Goal: Task Accomplishment & Management: Complete application form

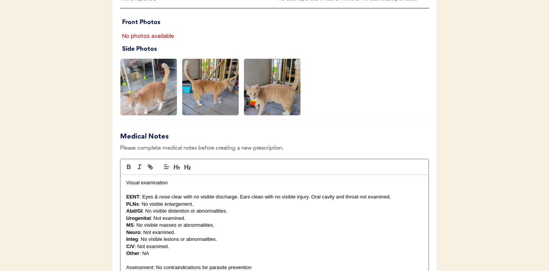
scroll to position [521, 0]
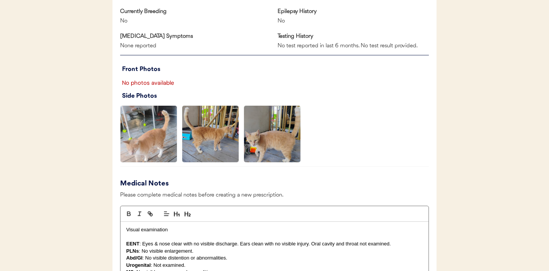
click at [141, 138] on img at bounding box center [149, 134] width 56 height 56
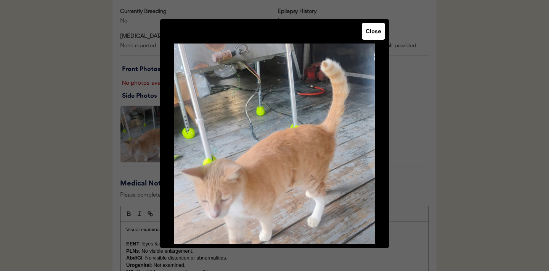
click at [377, 34] on button "Close" at bounding box center [373, 31] width 23 height 17
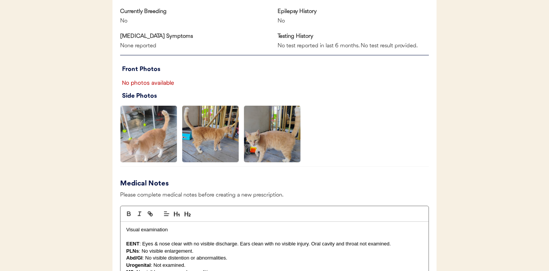
click at [271, 141] on img at bounding box center [272, 134] width 56 height 56
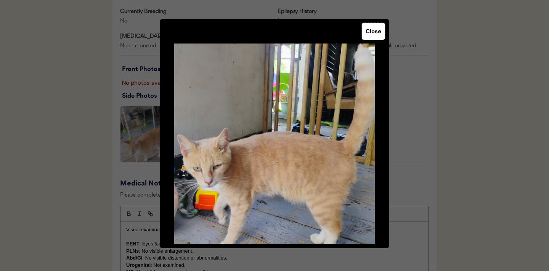
click at [374, 34] on button "Close" at bounding box center [373, 31] width 23 height 17
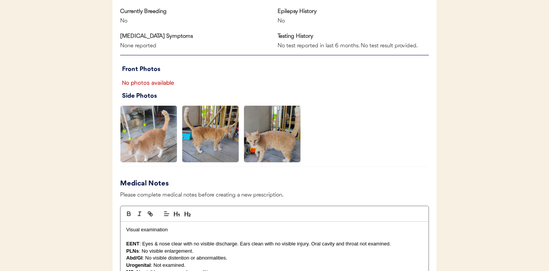
click at [209, 130] on img at bounding box center [210, 134] width 56 height 56
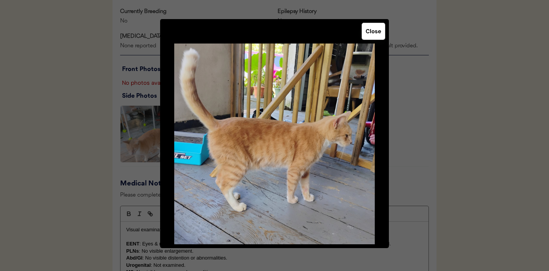
click at [375, 34] on button "Close" at bounding box center [373, 31] width 23 height 17
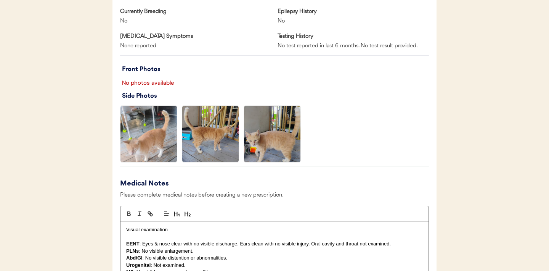
click at [159, 135] on img at bounding box center [149, 134] width 56 height 56
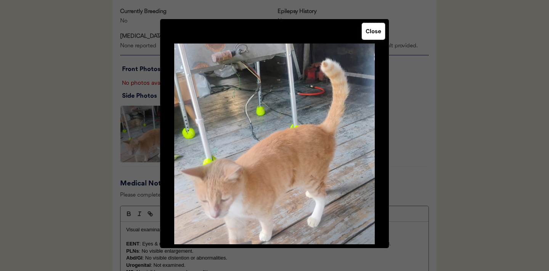
click at [370, 33] on button "Close" at bounding box center [373, 31] width 23 height 17
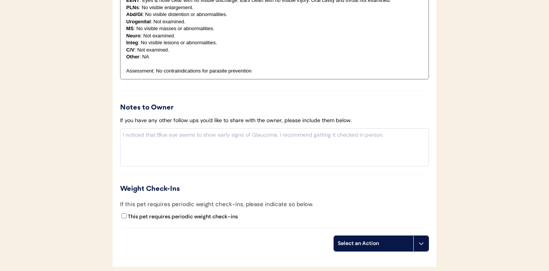
scroll to position [691, 0]
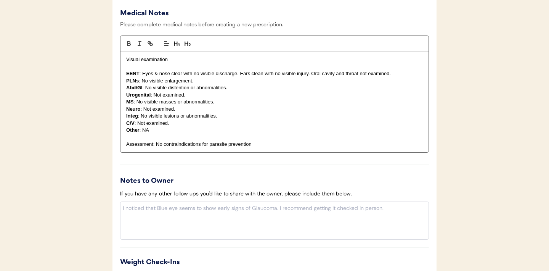
click at [223, 119] on p "Integ : No visible lesions or abnormalities." at bounding box center [274, 116] width 297 height 7
drag, startPoint x: 221, startPoint y: 118, endPoint x: 142, endPoint y: 119, distance: 79.4
click at [142, 119] on div "Visual examination EENT : Eyes & nose clear with no visible discharge. Ears cle…" at bounding box center [275, 102] width 308 height 101
drag, startPoint x: 142, startPoint y: 116, endPoint x: 220, endPoint y: 116, distance: 77.8
click at [220, 116] on p "Integ : No visible lesions or abnormalities." at bounding box center [274, 116] width 297 height 7
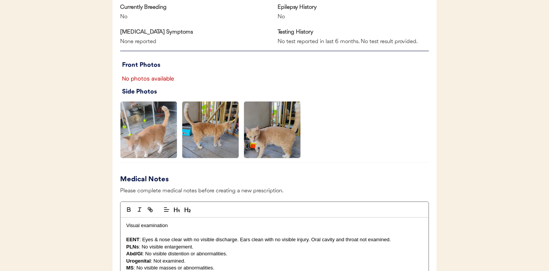
scroll to position [526, 0]
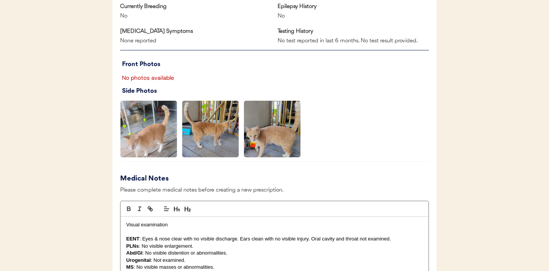
click at [266, 151] on img at bounding box center [272, 129] width 56 height 56
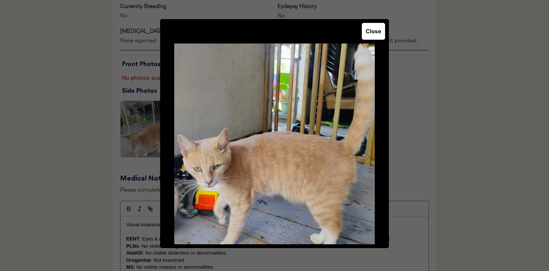
click at [371, 34] on button "Close" at bounding box center [373, 31] width 23 height 17
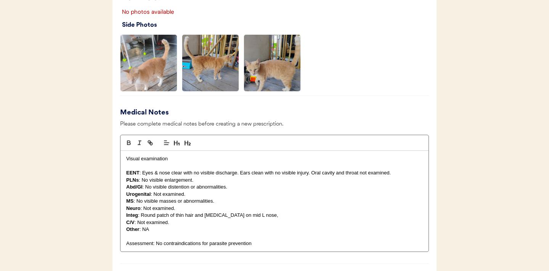
scroll to position [713, 0]
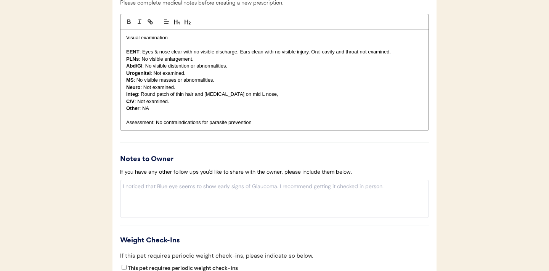
click at [275, 98] on p "C/V : Not examined." at bounding box center [274, 101] width 297 height 7
click at [272, 93] on p "Integ : Round patch of thin hair and erythema on mid L nose," at bounding box center [274, 94] width 297 height 7
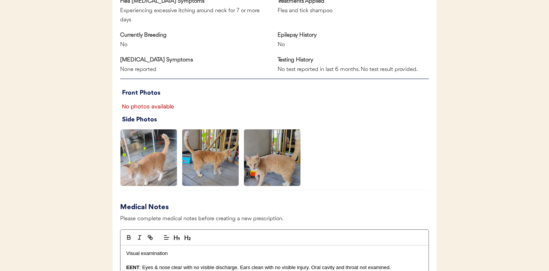
scroll to position [484, 0]
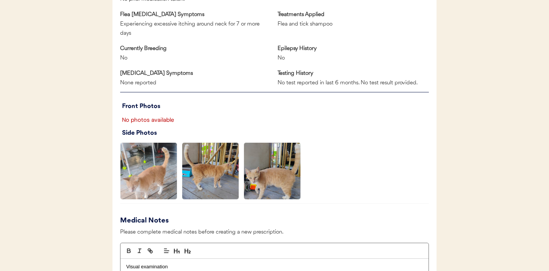
click at [158, 177] on img at bounding box center [149, 171] width 56 height 56
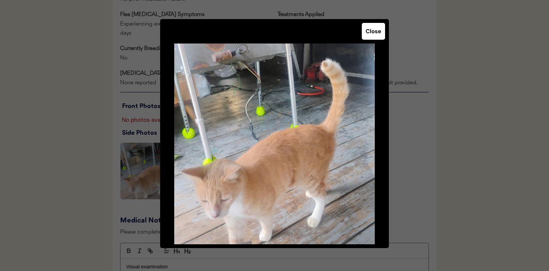
click at [372, 41] on div "Close" at bounding box center [274, 133] width 229 height 229
click at [372, 33] on button "Close" at bounding box center [373, 31] width 23 height 17
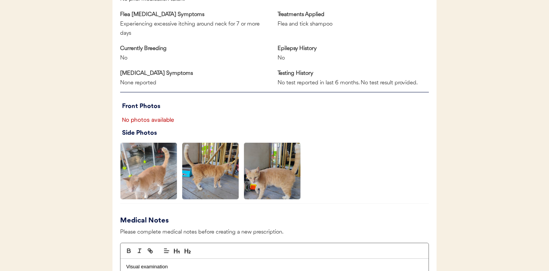
click at [266, 177] on img at bounding box center [272, 171] width 56 height 56
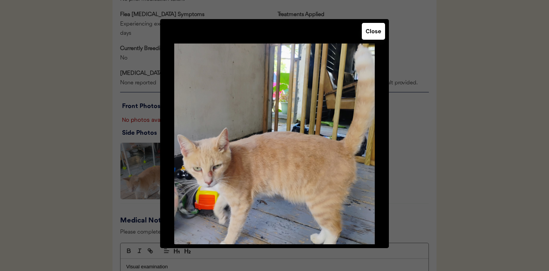
click at [375, 34] on button "Close" at bounding box center [373, 31] width 23 height 17
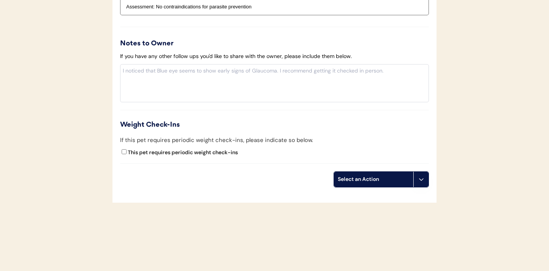
scroll to position [836, 0]
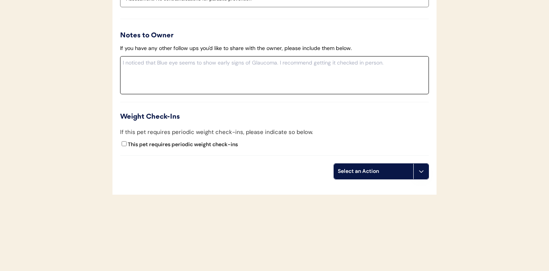
click at [222, 81] on textarea at bounding box center [274, 75] width 309 height 38
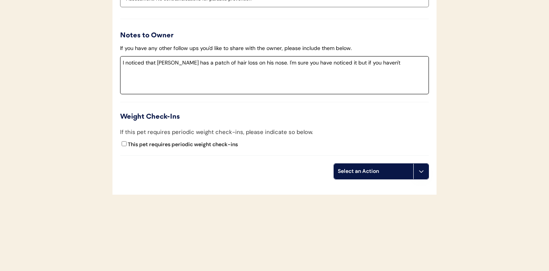
drag, startPoint x: 331, startPoint y: 63, endPoint x: 263, endPoint y: 63, distance: 67.5
click at [263, 63] on textarea "I noticed that Simen has a patch of hair loss on his nose. I'm sure you have no…" at bounding box center [274, 75] width 309 height 38
click at [150, 73] on textarea "I noticed that Simen has a patch of hair loss on his nose. It could be ringworm…" at bounding box center [274, 75] width 309 height 38
click at [391, 64] on textarea "I noticed that Simen has a patch of hair loss on his nose. It could be ringworm…" at bounding box center [274, 75] width 309 height 38
drag, startPoint x: 262, startPoint y: 71, endPoint x: 194, endPoint y: 74, distance: 67.6
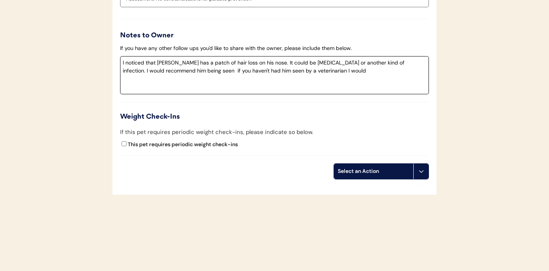
click at [194, 74] on textarea "I noticed that Simen has a patch of hair loss on his nose. It could be ringworm…" at bounding box center [274, 75] width 309 height 38
drag, startPoint x: 254, startPoint y: 69, endPoint x: 235, endPoint y: 73, distance: 19.8
click at [235, 73] on textarea "I noticed that Simen has a patch of hair loss on his nose. It could be ringworm…" at bounding box center [274, 75] width 309 height 38
click at [267, 61] on textarea "I noticed that Simen has a patch of hair loss on his nose. It could be ringworm…" at bounding box center [274, 75] width 309 height 38
type textarea "I noticed that Simen has a patch of hair loss on his nose. This could be ringwo…"
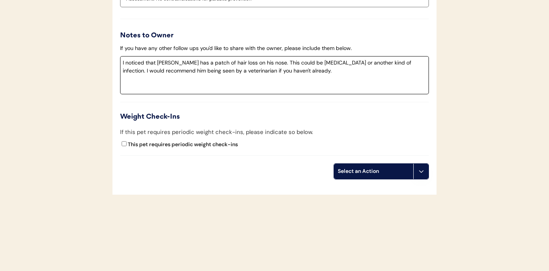
click at [418, 170] on button at bounding box center [421, 171] width 15 height 15
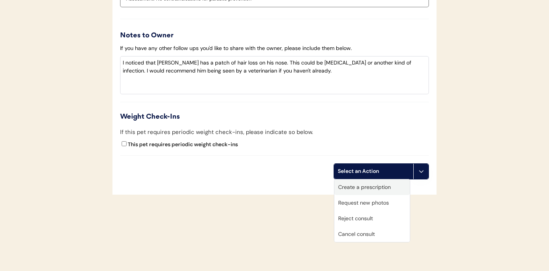
click at [376, 186] on div "Create a prescription" at bounding box center [373, 187] width 76 height 16
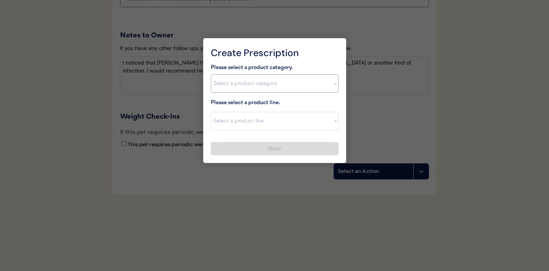
click at [325, 83] on select "Select a product category [MEDICAL_DATA] Antibiotics Anxiety Combo [MEDICAL_DAT…" at bounding box center [275, 83] width 128 height 18
select select ""combo_[MEDICAL_DATA]_prevention""
click at [330, 126] on select "Select a product line Bravecto Plus Topical for Cats Bravecto Plus Topical for …" at bounding box center [275, 121] width 128 height 18
select select ""Revolution Plus""
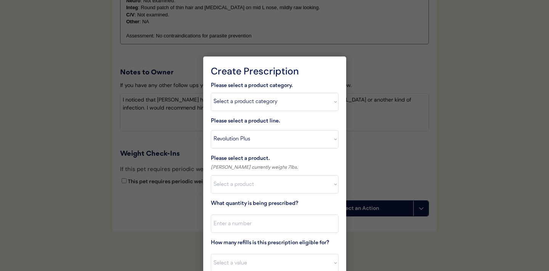
scroll to position [883, 0]
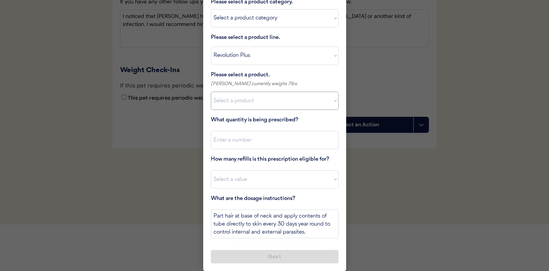
click at [331, 104] on select "Select a product Revolution Plus, 2.8 - 5.5lbs Revolution Plus, 5.6 - 11lbs Rev…" at bounding box center [275, 101] width 128 height 18
select select ""1348695171700984260__LOOKUP__1704773707524x379225922462510100""
click at [262, 144] on input "input" at bounding box center [275, 140] width 128 height 18
type input "1"
click at [248, 183] on select "Select a value 0 1 2 3 4 5 6 7 8 9 10 11" at bounding box center [275, 179] width 128 height 18
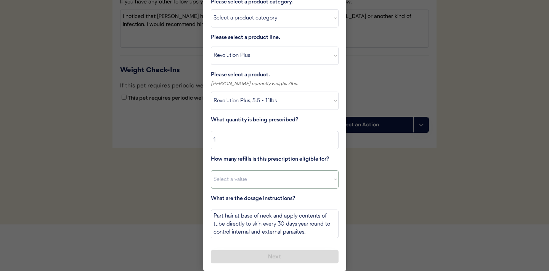
select select "11"
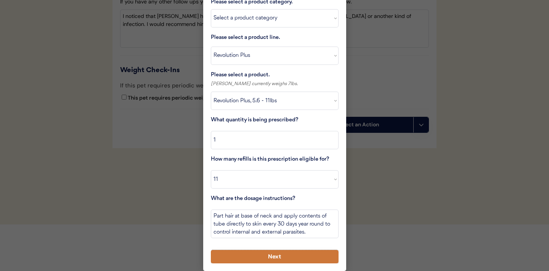
click at [249, 255] on button "Next" at bounding box center [275, 256] width 128 height 13
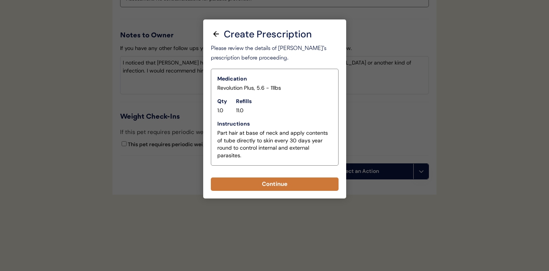
click at [277, 184] on button "Continue" at bounding box center [275, 183] width 128 height 13
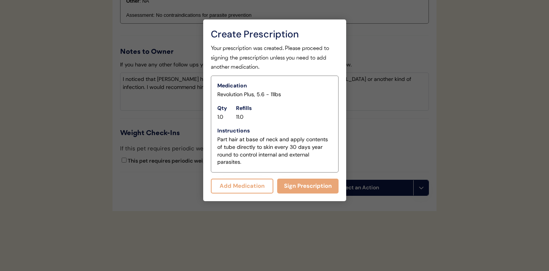
scroll to position [853, 0]
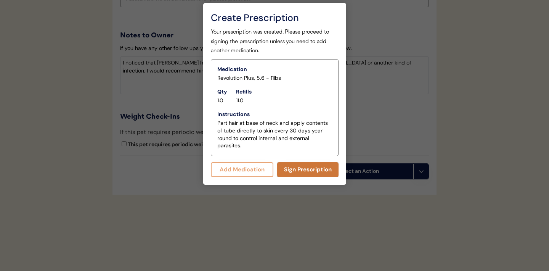
click at [306, 170] on button "Sign Prescription" at bounding box center [307, 169] width 61 height 15
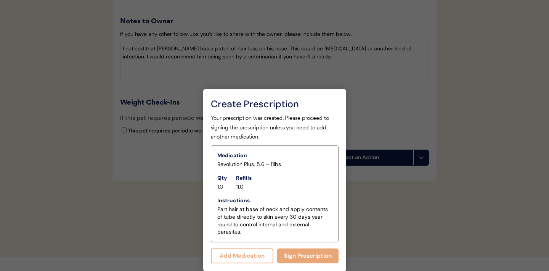
scroll to position [865, 0]
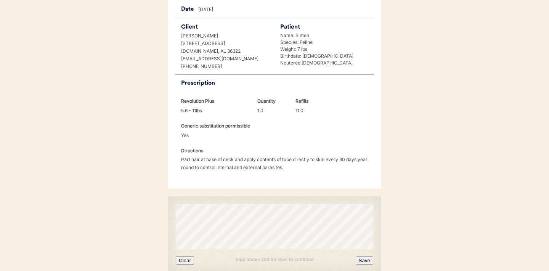
scroll to position [166, 0]
click at [185, 255] on button "Clear" at bounding box center [185, 259] width 18 height 8
click at [368, 255] on button "Save" at bounding box center [365, 259] width 18 height 8
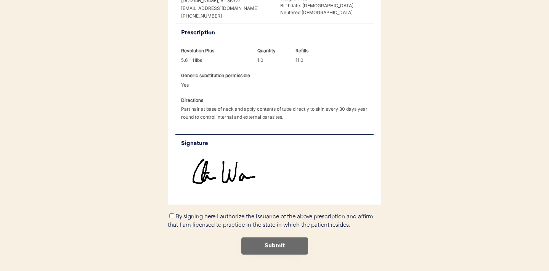
scroll to position [216, 0]
click at [171, 213] on input "By signing here I authorize the issuance of the above prescription and affirm t…" at bounding box center [171, 215] width 5 height 5
checkbox input "true"
click at [259, 237] on button "Submit" at bounding box center [275, 245] width 67 height 17
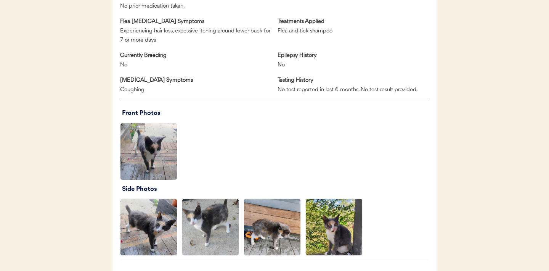
scroll to position [513, 0]
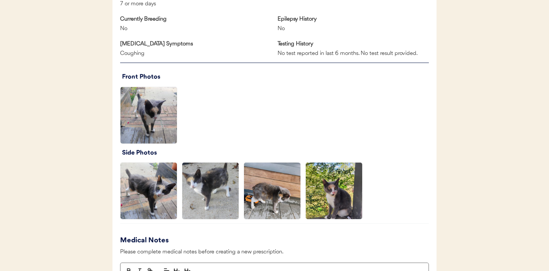
click at [277, 191] on img at bounding box center [272, 191] width 56 height 56
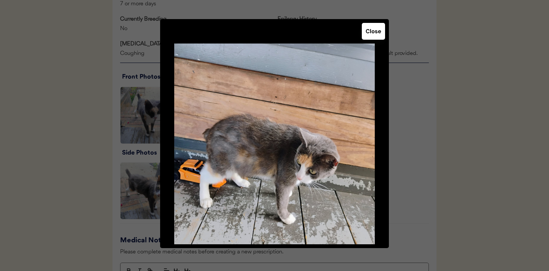
click at [372, 32] on button "Close" at bounding box center [373, 31] width 23 height 17
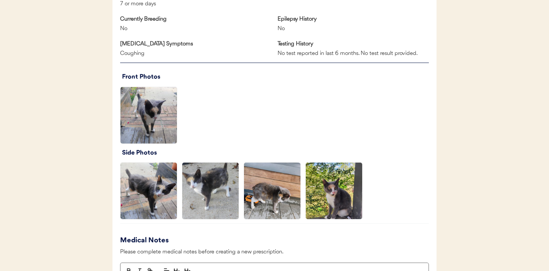
click at [329, 195] on img at bounding box center [334, 191] width 56 height 56
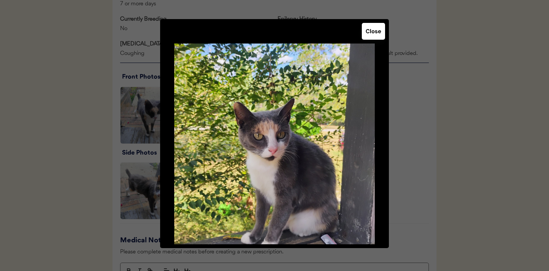
click at [374, 32] on button "Close" at bounding box center [373, 31] width 23 height 17
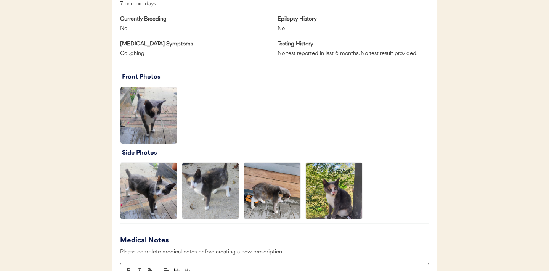
click at [324, 193] on img at bounding box center [334, 191] width 56 height 56
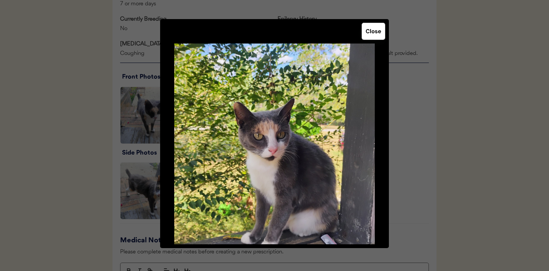
click at [372, 35] on button "Close" at bounding box center [373, 31] width 23 height 17
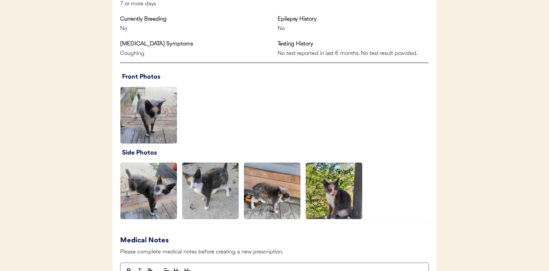
click at [198, 197] on img at bounding box center [210, 191] width 56 height 56
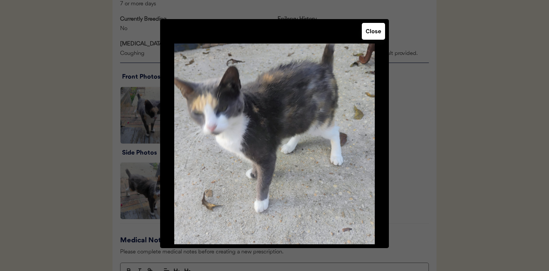
click at [372, 34] on button "Close" at bounding box center [373, 31] width 23 height 17
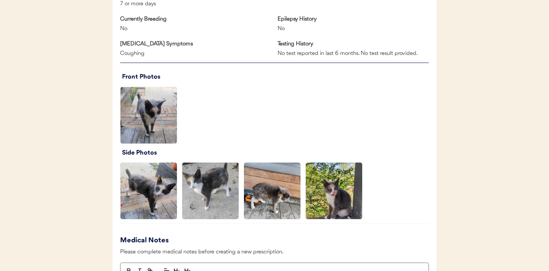
click at [132, 204] on img at bounding box center [149, 191] width 56 height 56
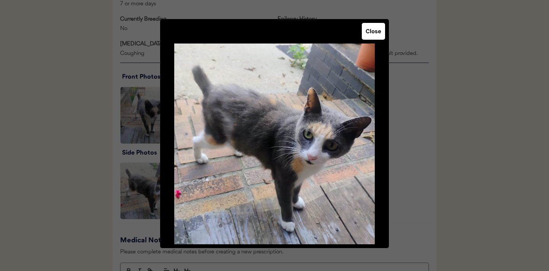
click at [374, 32] on button "Close" at bounding box center [373, 31] width 23 height 17
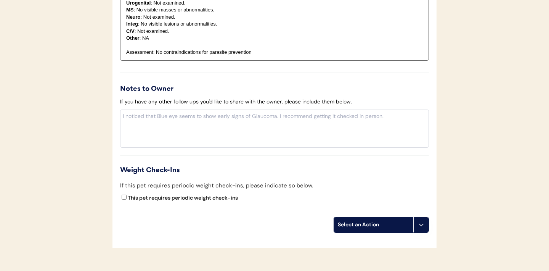
scroll to position [703, 0]
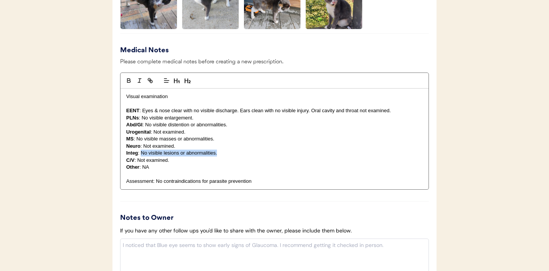
drag, startPoint x: 221, startPoint y: 154, endPoint x: 142, endPoint y: 154, distance: 78.6
click at [142, 154] on p "Integ : No visible lesions or abnormalities." at bounding box center [274, 153] width 297 height 7
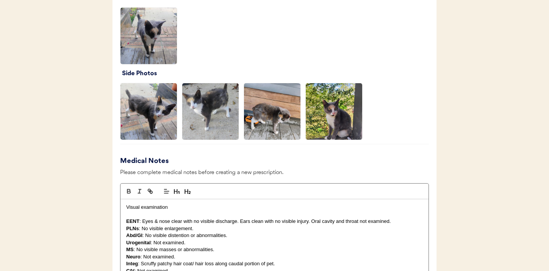
scroll to position [585, 0]
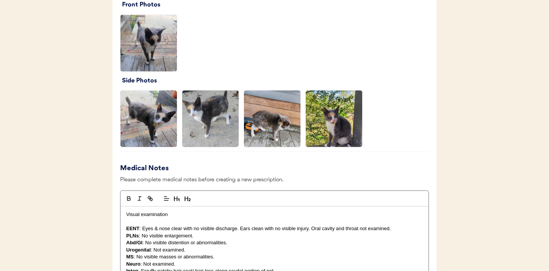
click at [166, 125] on img at bounding box center [149, 118] width 56 height 56
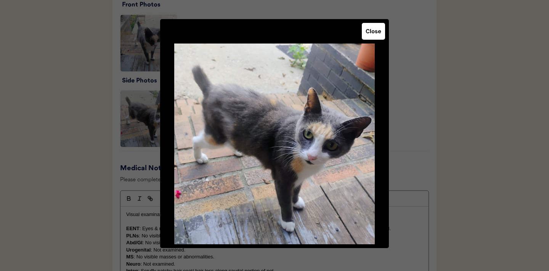
click at [373, 31] on button "Close" at bounding box center [373, 31] width 23 height 17
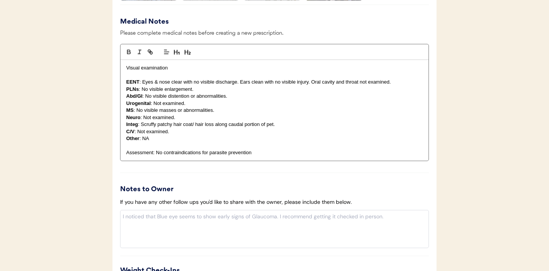
scroll to position [886, 0]
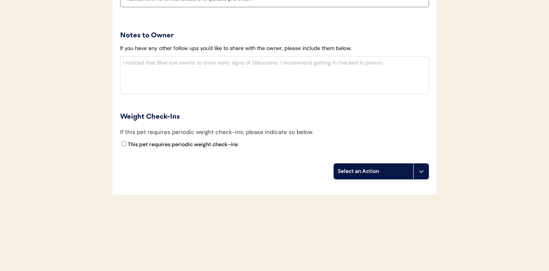
click at [419, 175] on button at bounding box center [421, 171] width 15 height 15
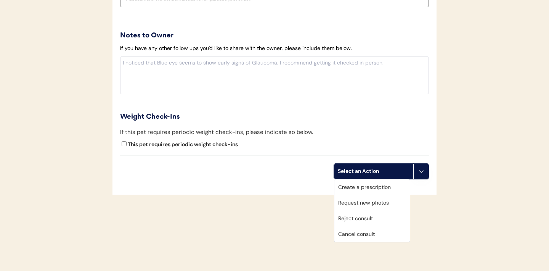
click at [362, 187] on div "Create a prescription" at bounding box center [373, 187] width 76 height 16
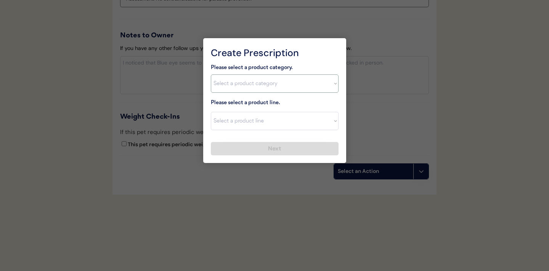
click at [330, 82] on select "Select a product category Allergies Antibiotics Anxiety Combo Parasite Preventi…" at bounding box center [275, 83] width 128 height 18
select select ""combo_parasite_prevention""
click at [330, 123] on select "Select a product line" at bounding box center [275, 121] width 128 height 18
select select ""Revolution Plus""
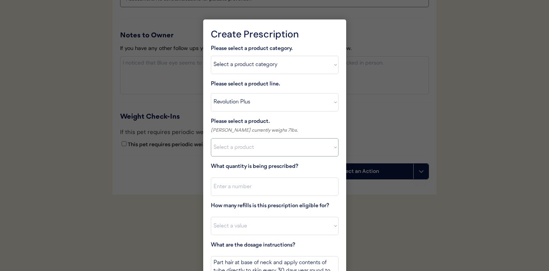
click at [304, 151] on select "Select a product Revolution Plus, 2.8 - 5.5lbs Revolution Plus, 5.6 - 11lbs Rev…" at bounding box center [275, 147] width 128 height 18
select select ""1348695171700984260__LOOKUP__1704773707524x379225922462510100""
click at [287, 182] on input "input" at bounding box center [275, 186] width 128 height 18
type input "1"
click at [267, 222] on select "Select a value 0 1 2 3 4 5 6 7 8 9 10 11" at bounding box center [275, 226] width 128 height 18
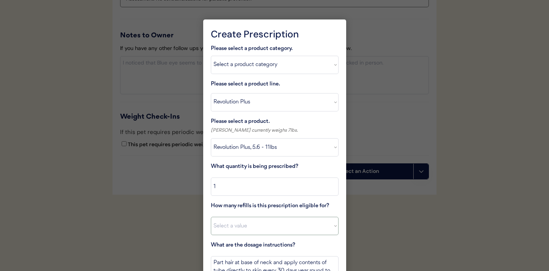
select select "11"
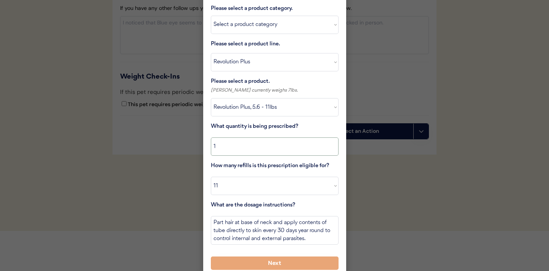
scroll to position [932, 0]
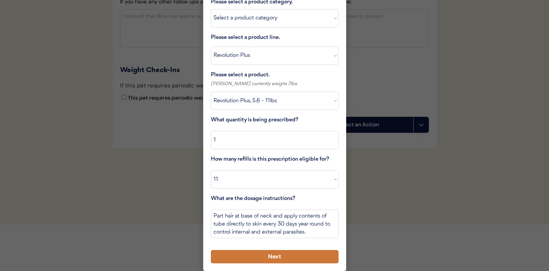
click at [253, 256] on button "Next" at bounding box center [275, 256] width 128 height 13
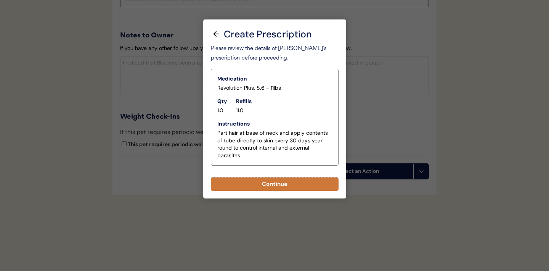
click at [279, 185] on button "Continue" at bounding box center [275, 183] width 128 height 13
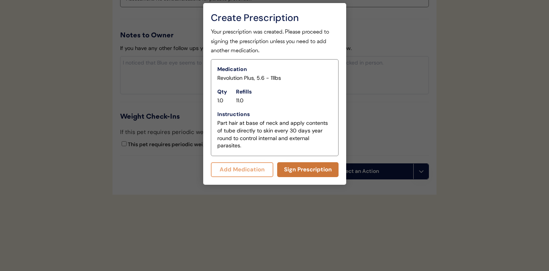
click at [303, 169] on button "Sign Prescription" at bounding box center [307, 169] width 61 height 15
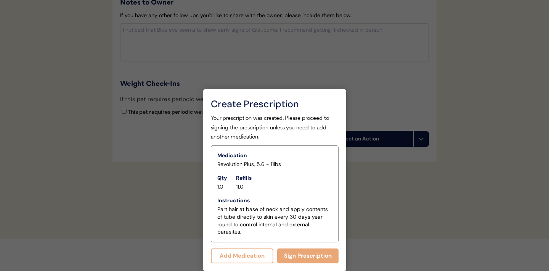
scroll to position [895, 0]
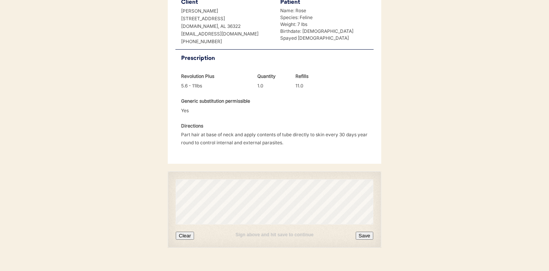
scroll to position [196, 0]
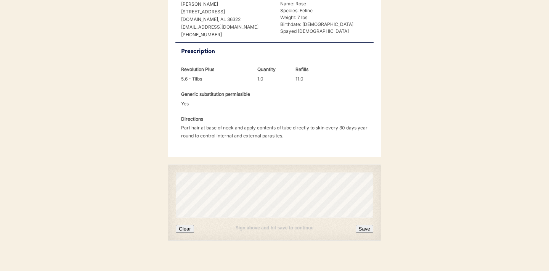
click at [188, 225] on button "Clear" at bounding box center [185, 229] width 18 height 8
click at [186, 225] on button "Clear" at bounding box center [185, 229] width 18 height 8
click at [187, 225] on button "Clear" at bounding box center [185, 229] width 18 height 8
click at [367, 225] on button "Save" at bounding box center [365, 229] width 18 height 8
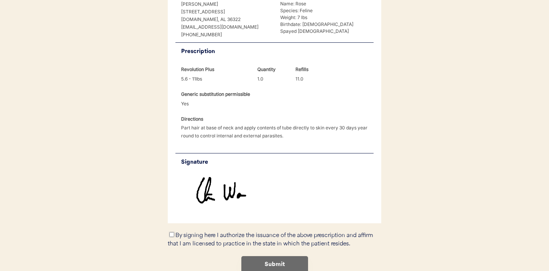
click at [172, 232] on input "By signing here I authorize the issuance of the above prescription and affirm t…" at bounding box center [171, 234] width 5 height 5
checkbox input "true"
click at [270, 256] on button "Submit" at bounding box center [275, 264] width 67 height 17
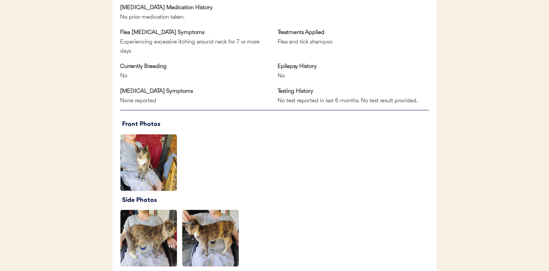
scroll to position [466, 0]
click at [165, 146] on img at bounding box center [149, 162] width 56 height 56
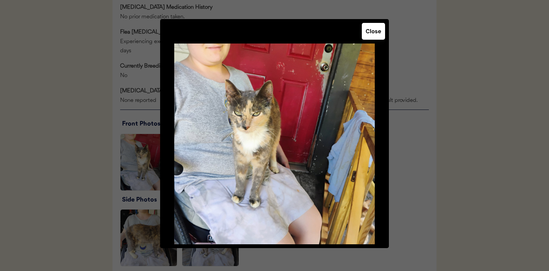
click at [368, 34] on button "Close" at bounding box center [373, 31] width 23 height 17
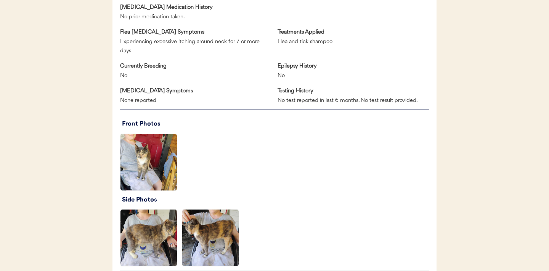
click at [142, 234] on img at bounding box center [149, 237] width 56 height 56
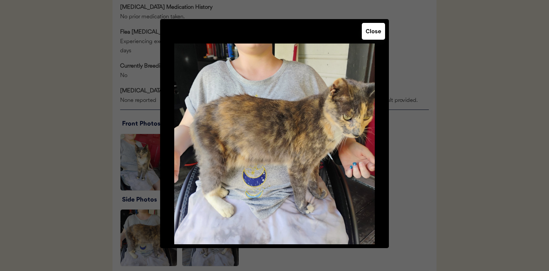
click at [371, 34] on button "Close" at bounding box center [373, 31] width 23 height 17
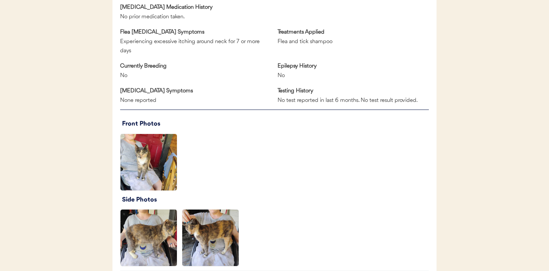
click at [203, 226] on img at bounding box center [210, 237] width 56 height 56
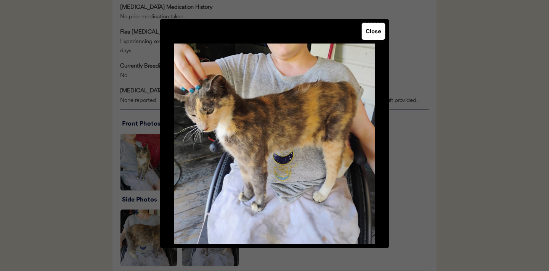
click at [375, 38] on button "Close" at bounding box center [373, 31] width 23 height 17
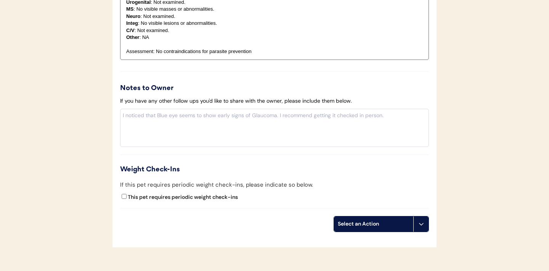
scroll to position [839, 0]
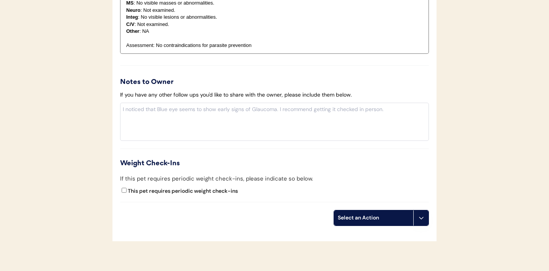
click at [427, 221] on button at bounding box center [421, 217] width 15 height 15
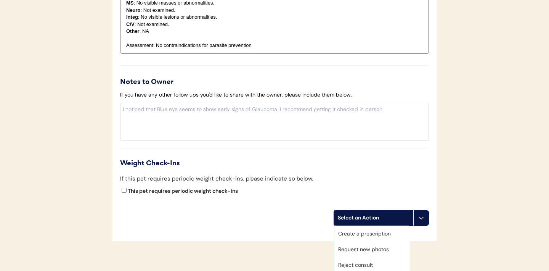
click at [383, 234] on div "Create a prescription" at bounding box center [373, 234] width 76 height 16
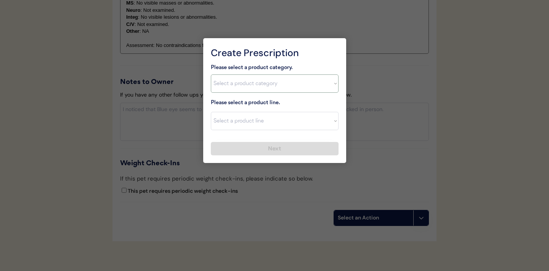
click at [332, 88] on select "Select a product category Allergies Antibiotics Anxiety Combo Parasite Preventi…" at bounding box center [275, 83] width 128 height 18
select select ""combo_parasite_prevention""
click at [326, 119] on select "Select a product line Bravecto Plus Topical for Cats Bravecto Plus Topical for …" at bounding box center [275, 121] width 128 height 18
select select ""Revolution Plus""
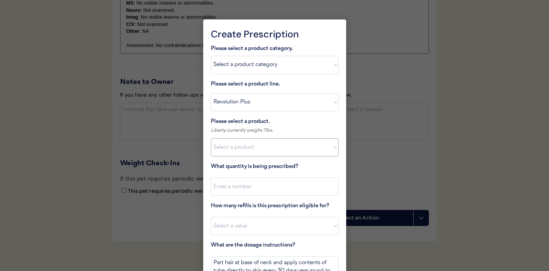
click at [305, 148] on select "Select a product Revolution Plus, 2.8 - 5.5lbs Revolution Plus, 5.6 - 11lbs Rev…" at bounding box center [275, 147] width 128 height 18
select select ""1348695171700984260__LOOKUP__1704773707524x379225922462510100""
click at [258, 190] on input "input" at bounding box center [275, 186] width 128 height 18
type input "1"
click at [249, 226] on select "Select a value 0 1 2 3 4 5 6 7 8 9 10 11" at bounding box center [275, 226] width 128 height 18
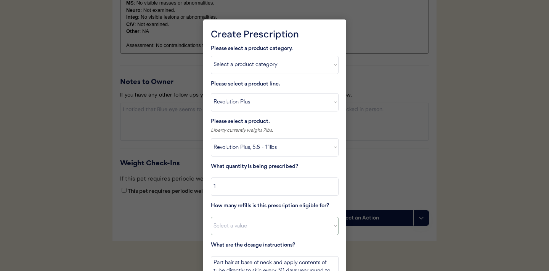
select select "11"
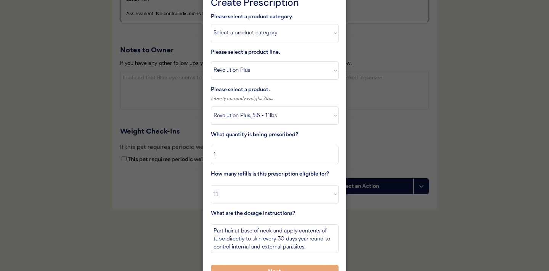
scroll to position [886, 0]
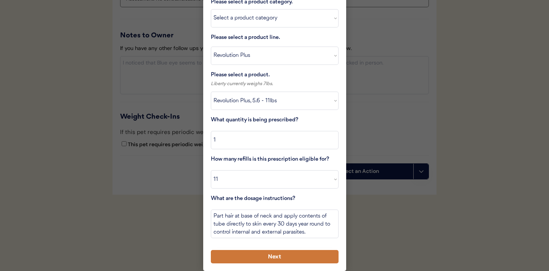
click at [258, 261] on button "Next" at bounding box center [275, 256] width 128 height 13
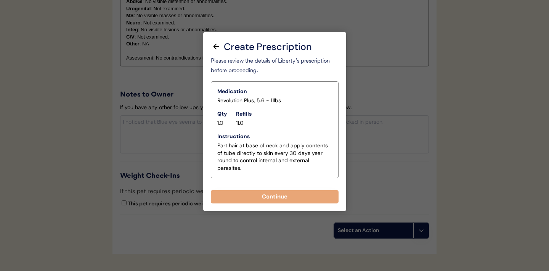
scroll to position [827, 0]
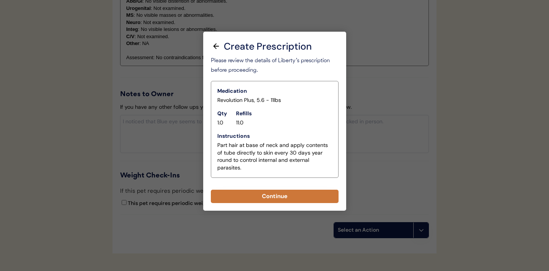
click at [268, 197] on button "Continue" at bounding box center [275, 196] width 128 height 13
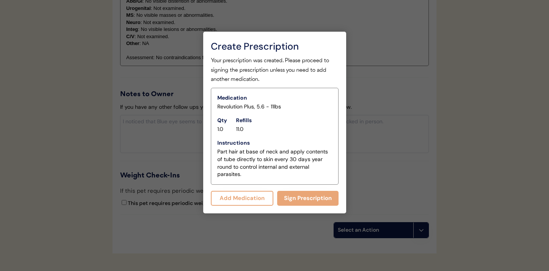
scroll to position [843, 0]
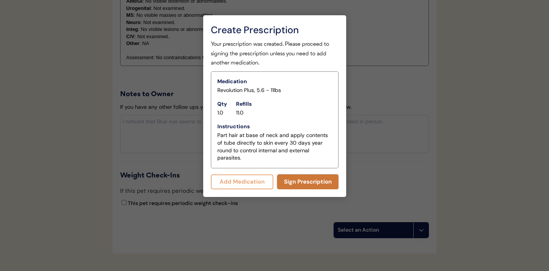
click at [295, 182] on button "Sign Prescription" at bounding box center [307, 181] width 61 height 15
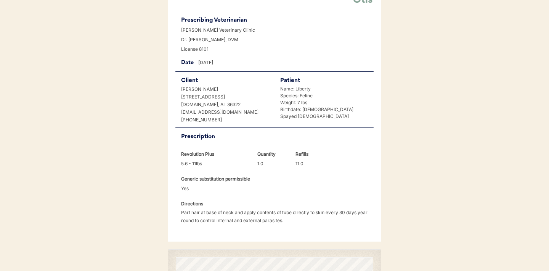
scroll to position [196, 0]
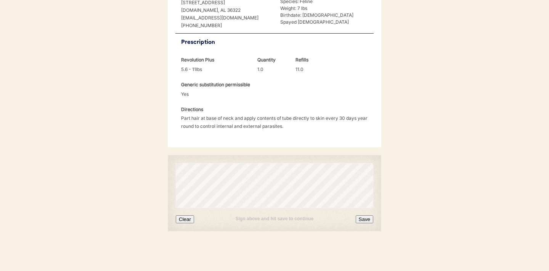
click at [186, 218] on button "Clear" at bounding box center [185, 219] width 18 height 8
click at [190, 219] on button "Clear" at bounding box center [185, 219] width 18 height 8
click at [189, 221] on button "Clear" at bounding box center [185, 219] width 18 height 8
click at [189, 219] on button "Clear" at bounding box center [185, 219] width 18 height 8
click at [363, 219] on button "Save" at bounding box center [365, 219] width 18 height 8
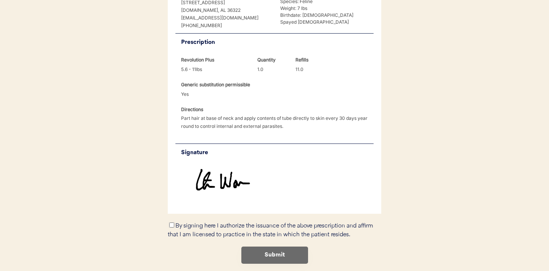
click at [172, 225] on input "By signing here I authorize the issuance of the above prescription and affirm t…" at bounding box center [171, 224] width 5 height 5
checkbox input "true"
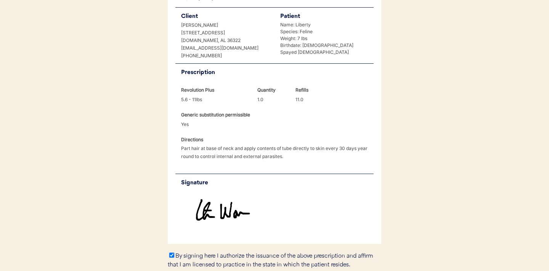
scroll to position [229, 0]
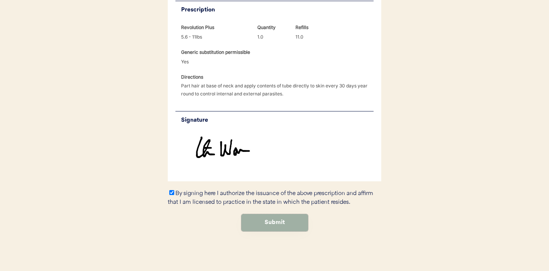
click at [272, 226] on button "Submit" at bounding box center [275, 222] width 67 height 17
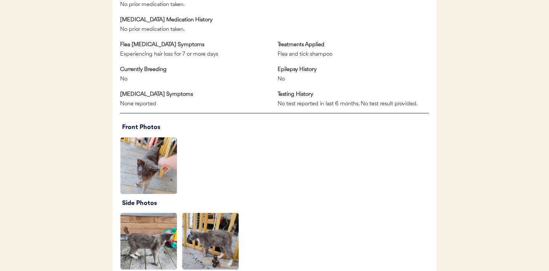
scroll to position [455, 0]
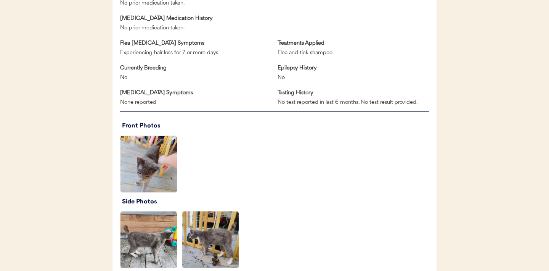
click at [166, 151] on img at bounding box center [149, 164] width 56 height 56
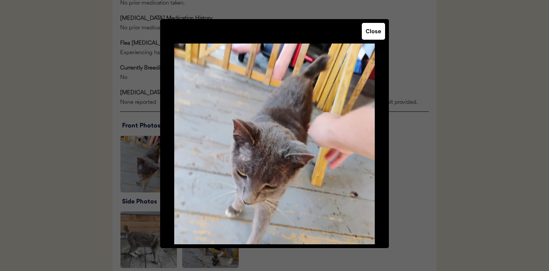
click at [369, 35] on button "Close" at bounding box center [373, 31] width 23 height 17
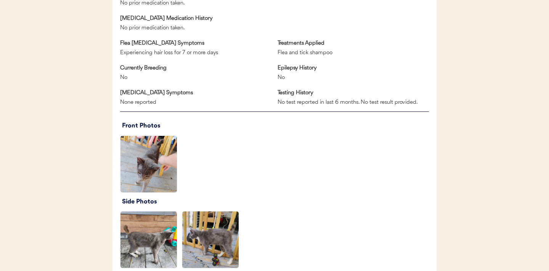
click at [152, 250] on img at bounding box center [149, 239] width 56 height 56
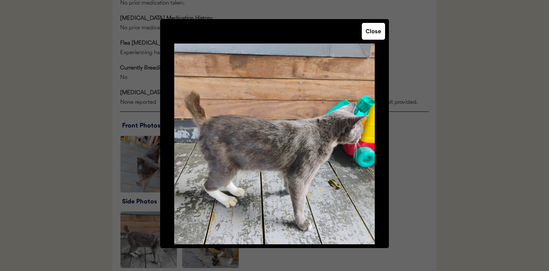
click at [369, 28] on button "Close" at bounding box center [373, 31] width 23 height 17
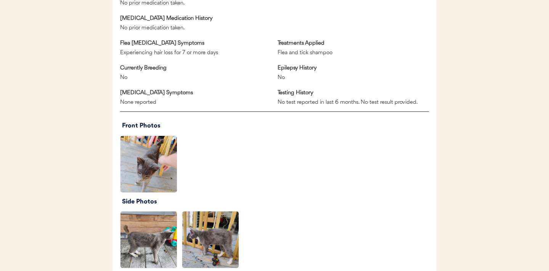
click at [215, 249] on img at bounding box center [210, 239] width 56 height 56
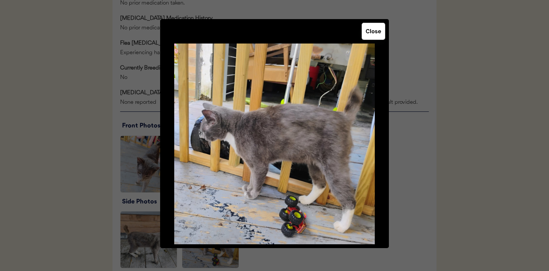
click at [375, 39] on button "Close" at bounding box center [373, 31] width 23 height 17
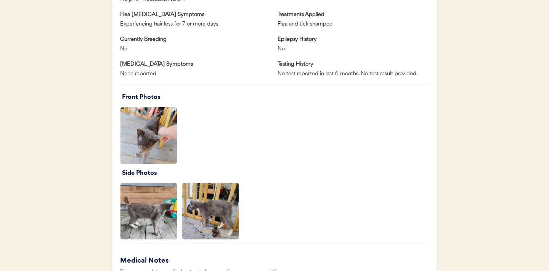
scroll to position [495, 0]
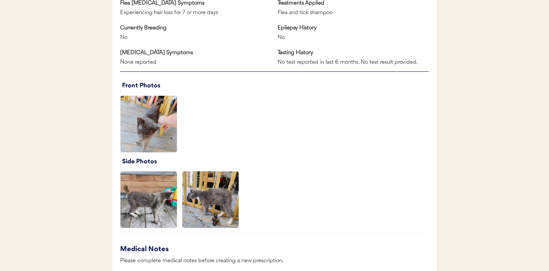
click at [219, 187] on img at bounding box center [210, 199] width 56 height 56
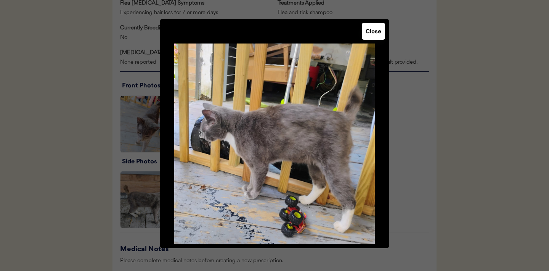
click at [374, 29] on button "Close" at bounding box center [373, 31] width 23 height 17
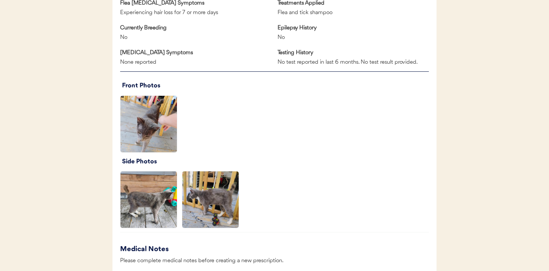
click at [159, 115] on img at bounding box center [149, 124] width 56 height 56
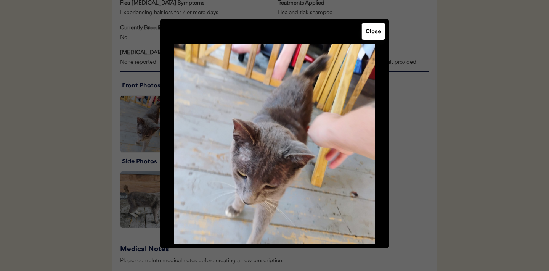
click at [375, 26] on button "Close" at bounding box center [373, 31] width 23 height 17
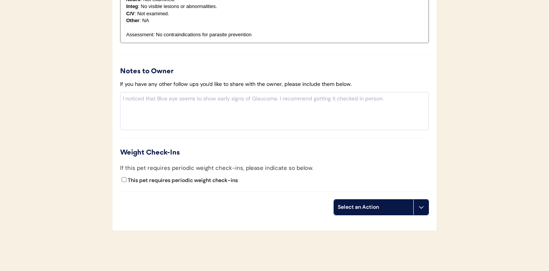
scroll to position [876, 0]
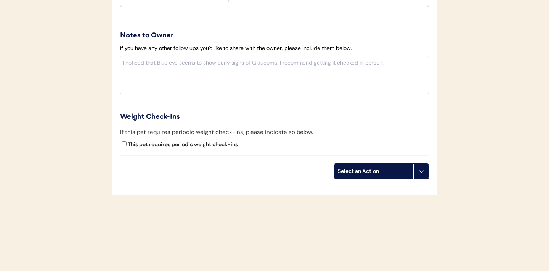
click at [420, 177] on button at bounding box center [421, 171] width 15 height 15
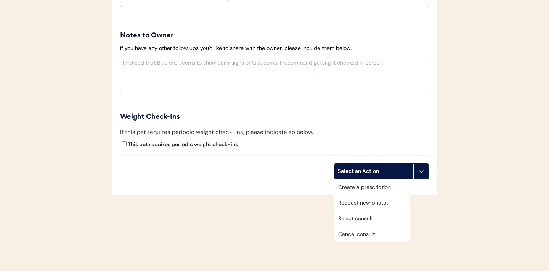
click at [367, 206] on div "Request new photos" at bounding box center [373, 203] width 76 height 16
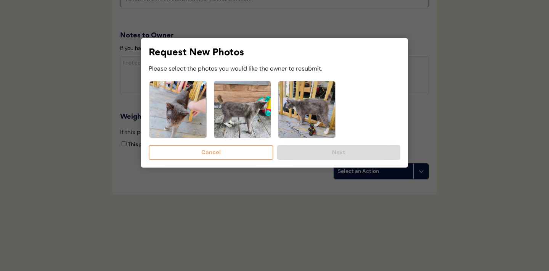
click at [173, 118] on img at bounding box center [178, 109] width 56 height 56
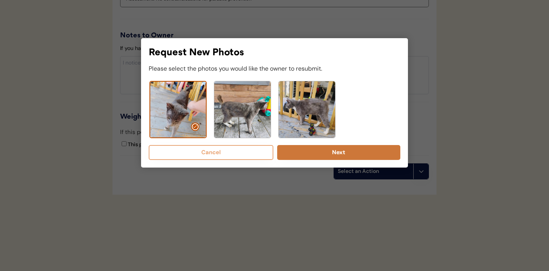
click at [307, 151] on button "Next" at bounding box center [338, 152] width 123 height 15
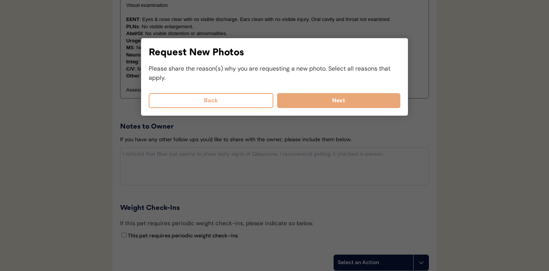
scroll to position [773, 0]
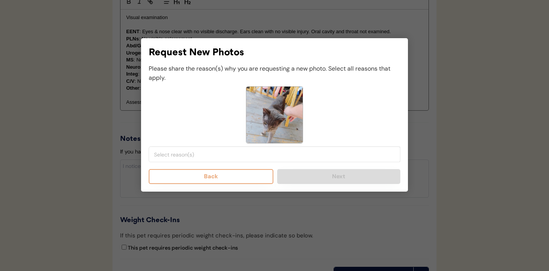
click at [233, 157] on input "search" at bounding box center [276, 154] width 245 height 7
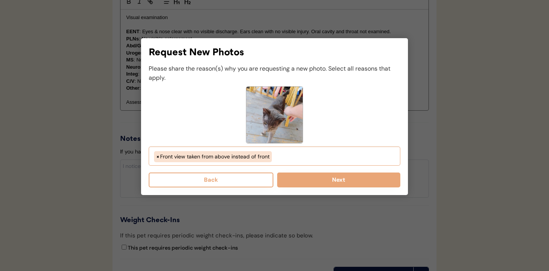
scroll to position [78, 0]
click at [281, 158] on ul "× Front view taken from above instead of front" at bounding box center [274, 155] width 245 height 13
select select "pet_is_laying_down"
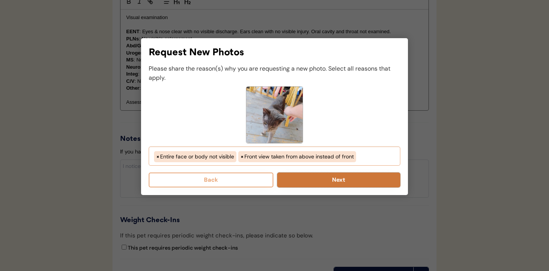
click at [338, 181] on button "Next" at bounding box center [338, 179] width 123 height 15
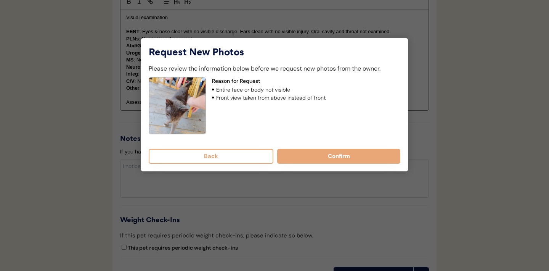
scroll to position [697, 0]
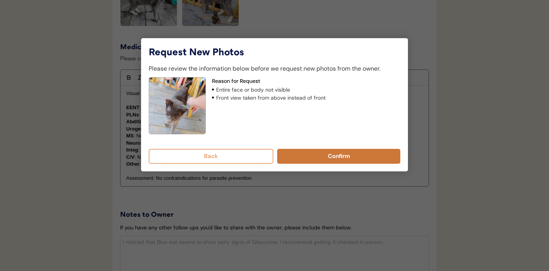
click at [331, 159] on button "Confirm" at bounding box center [338, 156] width 123 height 15
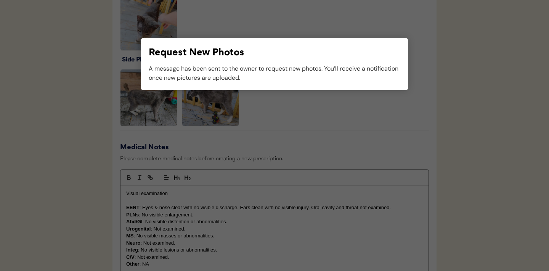
scroll to position [612, 0]
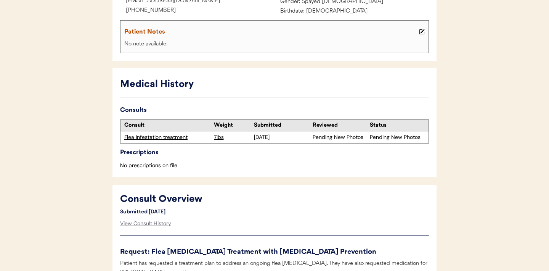
scroll to position [13, 0]
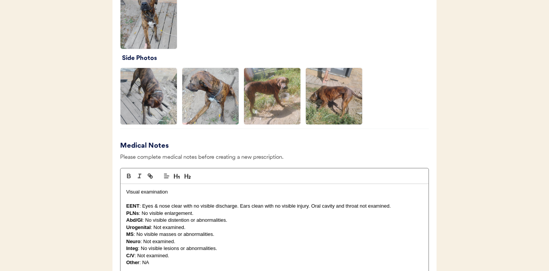
scroll to position [609, 0]
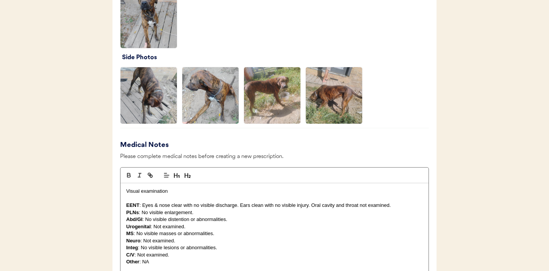
click at [148, 23] on img at bounding box center [149, 20] width 56 height 56
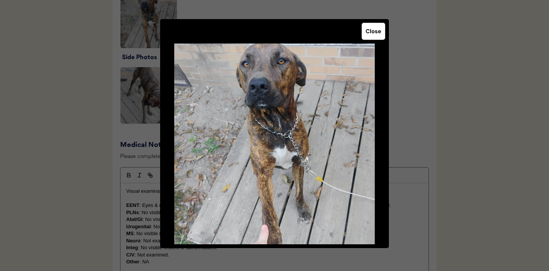
click at [376, 32] on button "Close" at bounding box center [373, 31] width 23 height 17
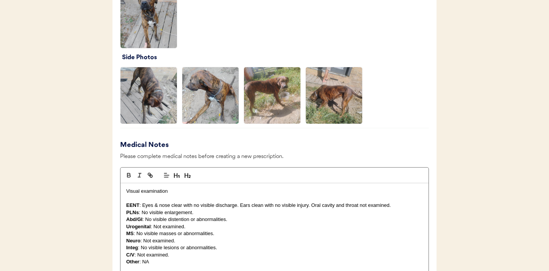
click at [256, 91] on img at bounding box center [272, 95] width 56 height 56
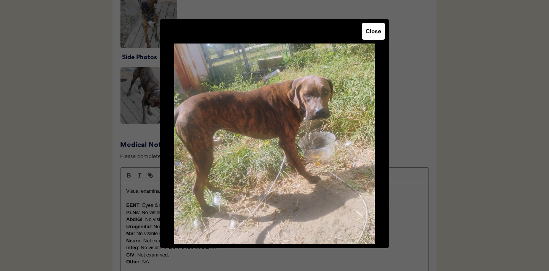
click at [380, 34] on button "Close" at bounding box center [373, 31] width 23 height 17
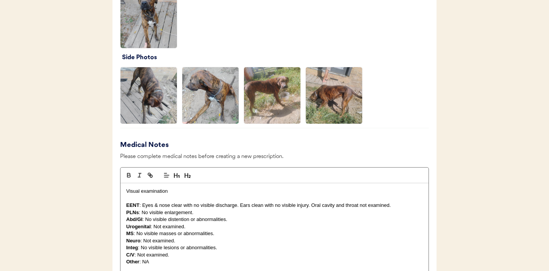
click at [333, 98] on img at bounding box center [334, 95] width 56 height 56
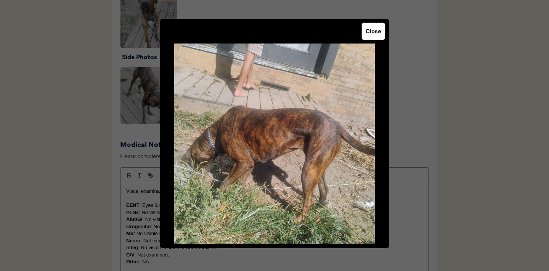
click at [368, 34] on button "Close" at bounding box center [373, 31] width 23 height 17
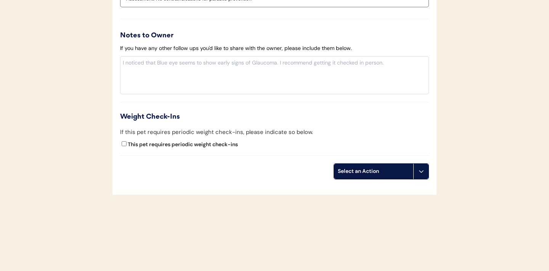
scroll to position [886, 0]
click at [422, 174] on button at bounding box center [421, 171] width 15 height 15
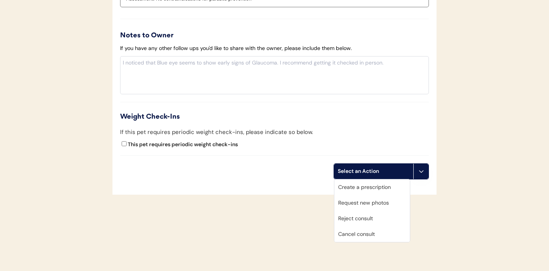
click at [368, 185] on div "Create a prescription" at bounding box center [373, 187] width 76 height 16
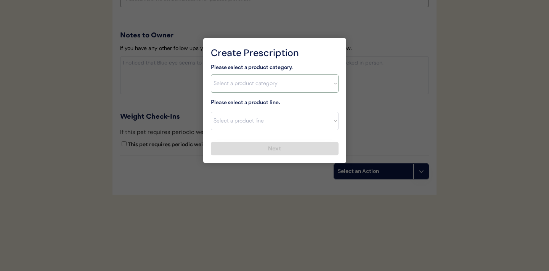
click at [327, 84] on select "Select a product category [MEDICAL_DATA] Antibiotics Anxiety Combo [MEDICAL_DAT…" at bounding box center [275, 83] width 128 height 18
select select ""combo_[MEDICAL_DATA]_prevention""
click at [308, 125] on select "Select a product line Advantage Multi for Dogs Credelio Quattro NexGard Plus Ne…" at bounding box center [275, 121] width 128 height 18
select select ""Simparica Trio""
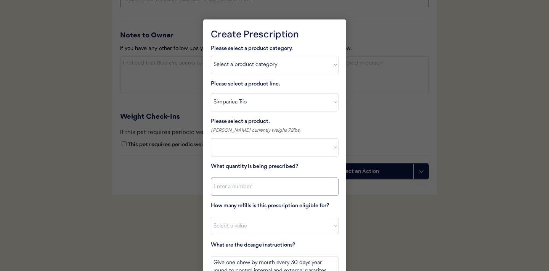
select select ""PLACEHOLDER_1427118222253""
click at [263, 188] on input "input" at bounding box center [275, 186] width 128 height 18
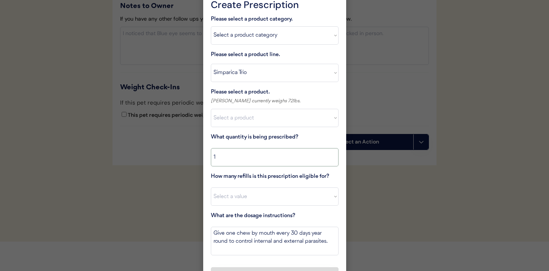
scroll to position [921, 0]
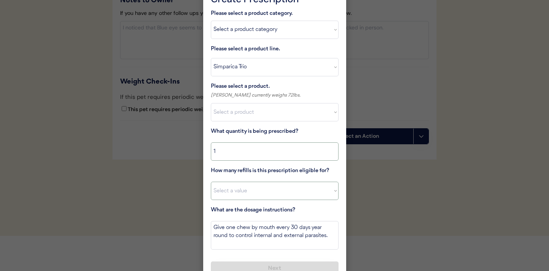
type input "1"
click at [276, 193] on select "Select a value 0 1 2 3 4 5 6 7 8 9 10 11" at bounding box center [275, 191] width 128 height 18
select select "11"
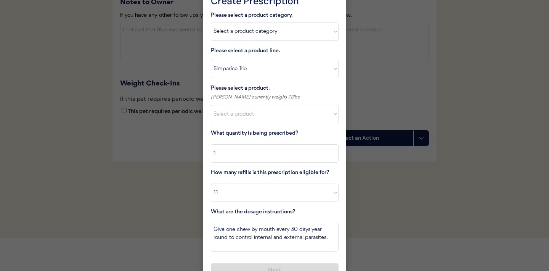
click at [316, 119] on select "Select a product Simparica Trio, 2.8 - 5.5lbs Simparica Trio, 5.6 - 11lbs Simpa…" at bounding box center [275, 114] width 128 height 18
select select ""1348695171700984260__LOOKUP__1704773707524x987977572973748600""
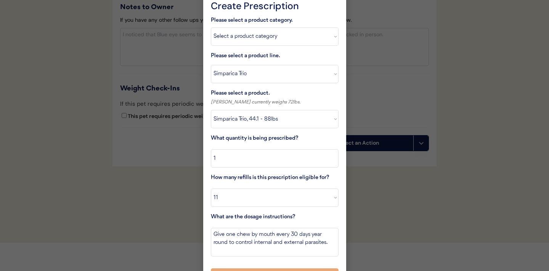
scroll to position [932, 0]
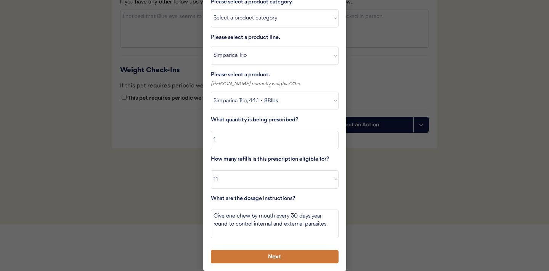
click at [259, 256] on button "Next" at bounding box center [275, 256] width 128 height 13
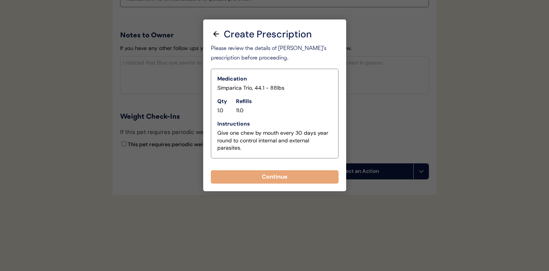
scroll to position [886, 0]
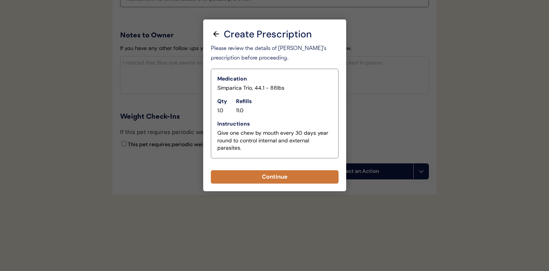
click at [272, 179] on button "Continue" at bounding box center [275, 176] width 128 height 13
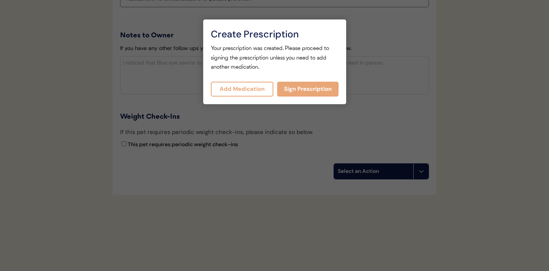
scroll to position [902, 0]
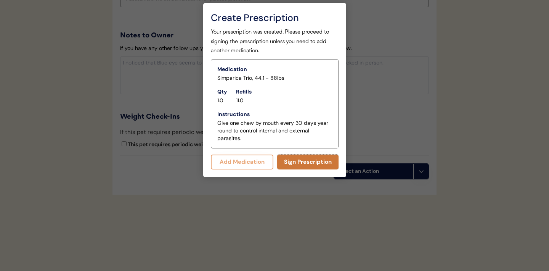
click at [299, 159] on button "Sign Prescription" at bounding box center [307, 162] width 61 height 15
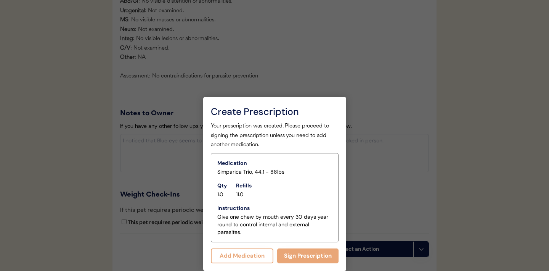
scroll to position [895, 0]
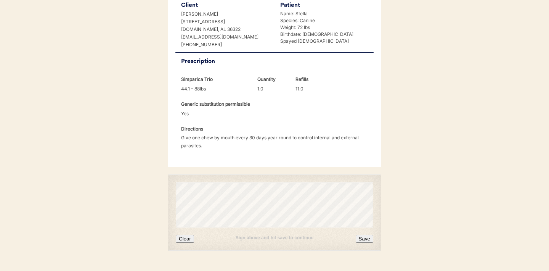
scroll to position [196, 0]
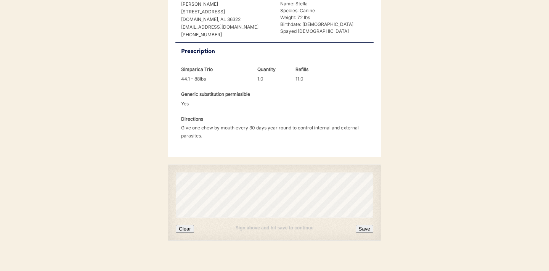
click at [187, 225] on button "Clear" at bounding box center [185, 229] width 18 height 8
click at [363, 225] on button "Save" at bounding box center [365, 229] width 18 height 8
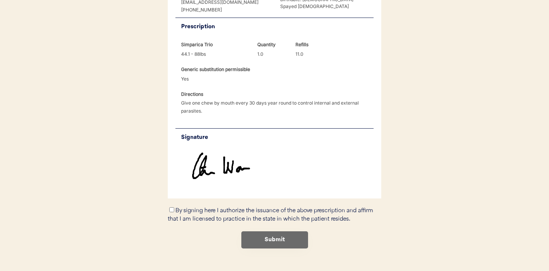
scroll to position [229, 0]
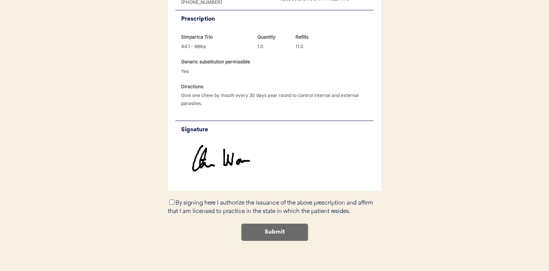
click at [172, 200] on input "By signing here I authorize the issuance of the above prescription and affirm t…" at bounding box center [171, 202] width 5 height 5
checkbox input "true"
click at [266, 226] on button "Submit" at bounding box center [275, 232] width 67 height 17
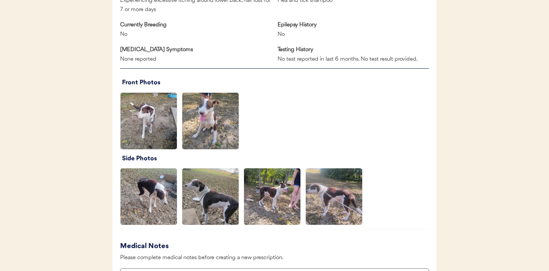
scroll to position [508, 0]
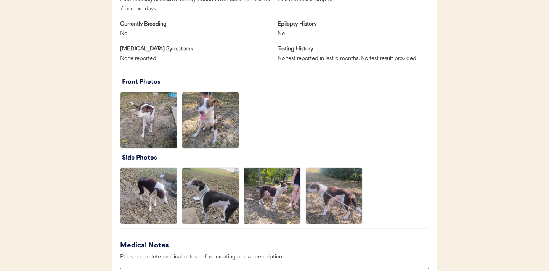
click at [200, 113] on img at bounding box center [210, 120] width 56 height 56
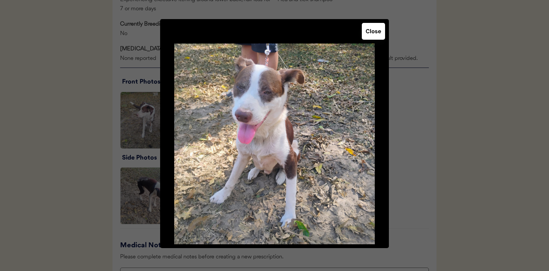
click at [373, 36] on button "Close" at bounding box center [373, 31] width 23 height 17
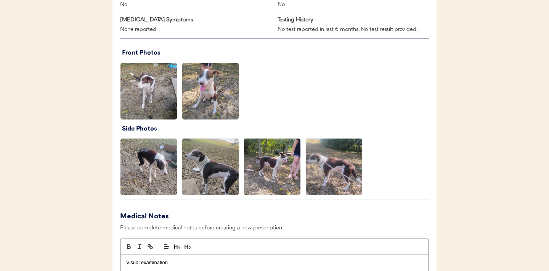
scroll to position [549, 0]
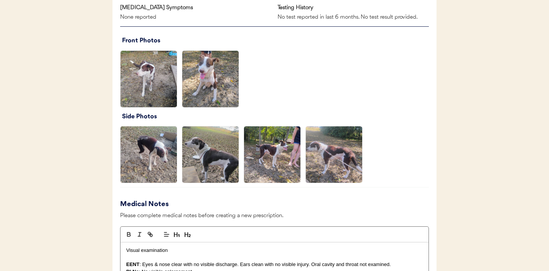
click at [219, 158] on img at bounding box center [210, 154] width 56 height 56
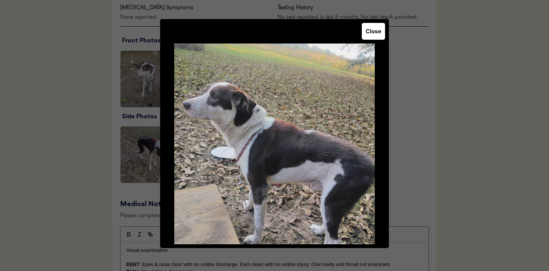
click at [372, 40] on div "Close" at bounding box center [274, 133] width 229 height 229
click at [376, 34] on button "Close" at bounding box center [373, 31] width 23 height 17
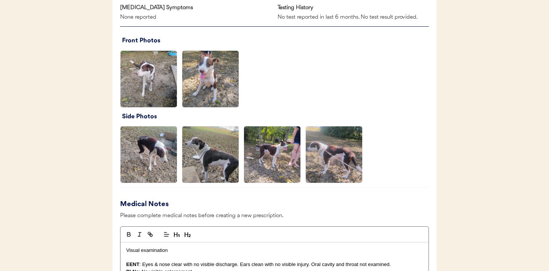
click at [153, 159] on img at bounding box center [149, 154] width 56 height 56
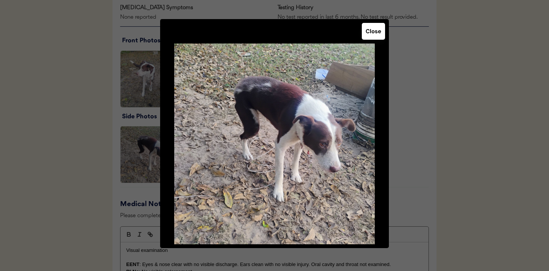
click at [374, 31] on button "Close" at bounding box center [373, 31] width 23 height 17
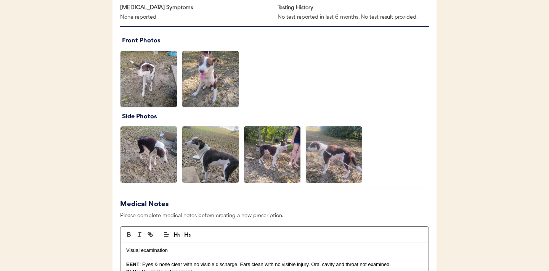
click at [213, 67] on img at bounding box center [210, 79] width 56 height 56
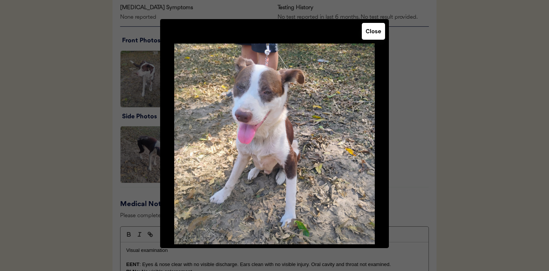
click at [372, 32] on button "Close" at bounding box center [373, 31] width 23 height 17
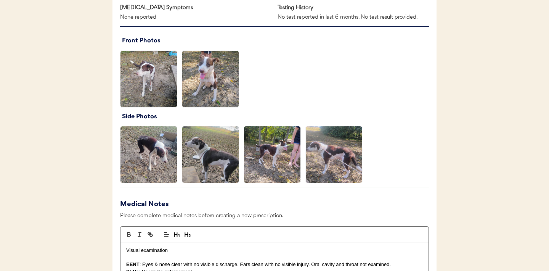
click at [269, 155] on img at bounding box center [272, 154] width 56 height 56
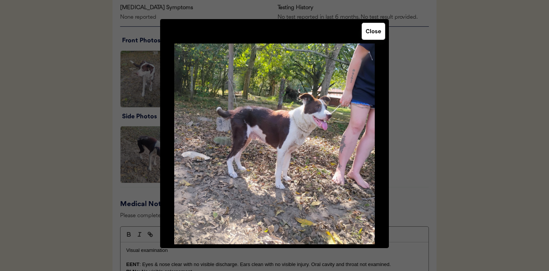
click at [374, 35] on button "Close" at bounding box center [373, 31] width 23 height 17
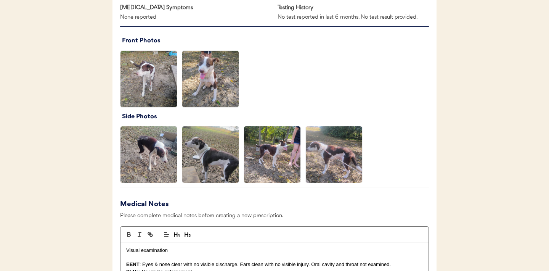
click at [274, 158] on img at bounding box center [272, 154] width 56 height 56
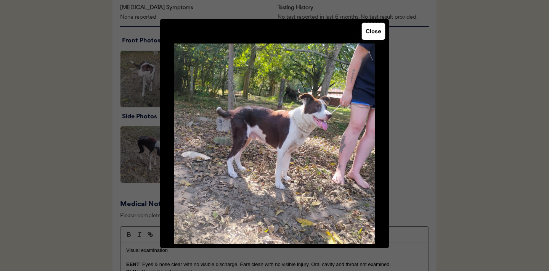
click at [375, 27] on button "Close" at bounding box center [373, 31] width 23 height 17
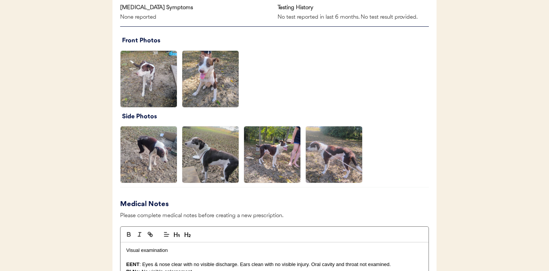
click at [333, 145] on img at bounding box center [334, 154] width 56 height 56
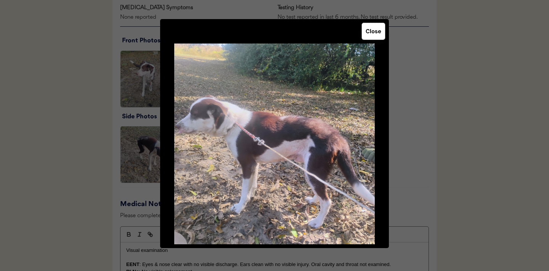
click at [372, 36] on button "Close" at bounding box center [373, 31] width 23 height 17
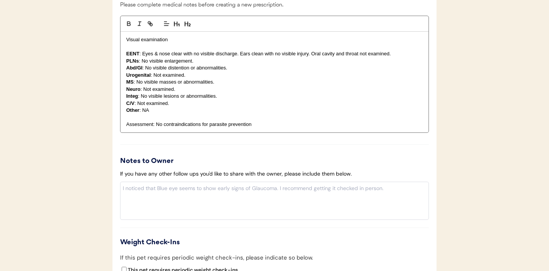
scroll to position [772, 0]
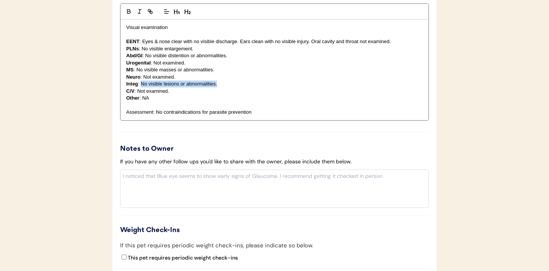
drag, startPoint x: 219, startPoint y: 84, endPoint x: 142, endPoint y: 84, distance: 77.1
click at [142, 84] on p "Integ : No visible lesions or abnormalities." at bounding box center [274, 84] width 297 height 7
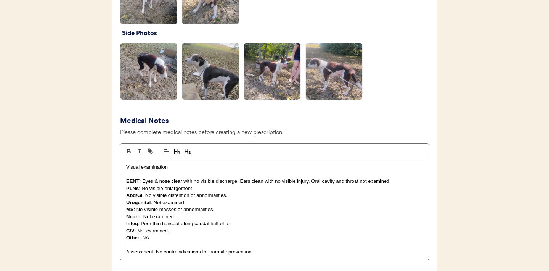
scroll to position [630, 0]
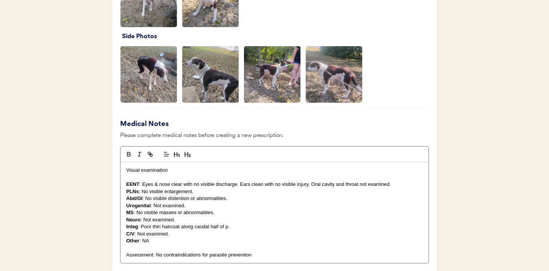
click at [153, 69] on img at bounding box center [149, 74] width 56 height 56
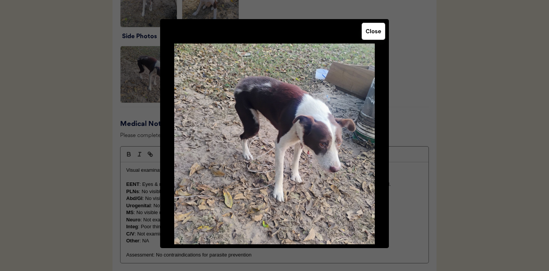
click at [370, 28] on button "Close" at bounding box center [373, 31] width 23 height 17
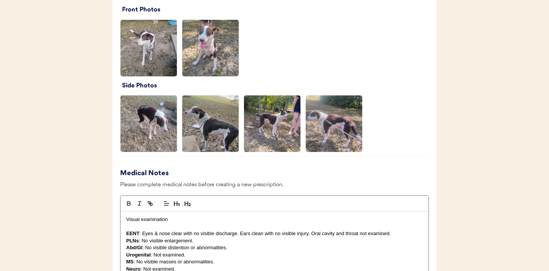
scroll to position [567, 0]
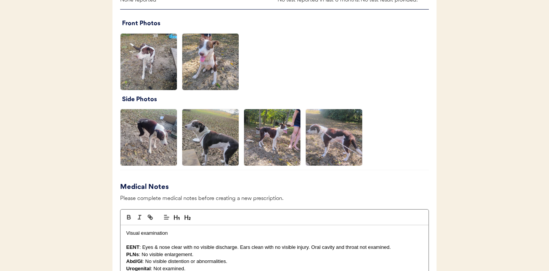
click at [213, 66] on img at bounding box center [210, 62] width 56 height 56
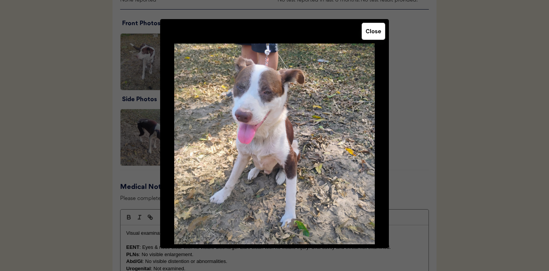
click at [375, 34] on button "Close" at bounding box center [373, 31] width 23 height 17
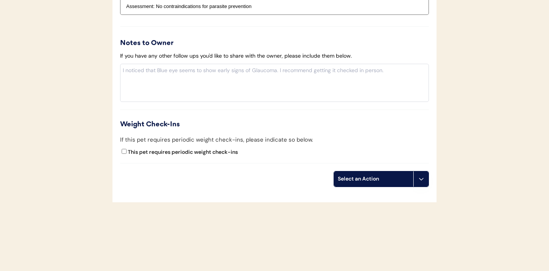
scroll to position [886, 0]
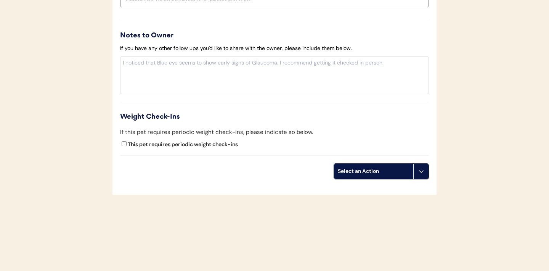
click at [423, 172] on icon at bounding box center [422, 171] width 6 height 6
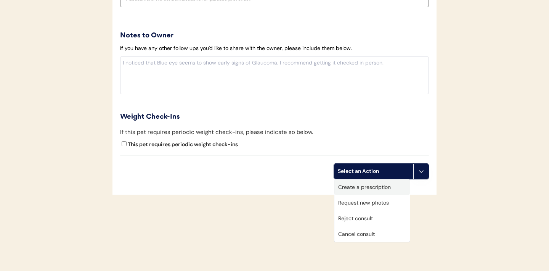
click at [379, 191] on div "Create a prescription" at bounding box center [373, 187] width 76 height 16
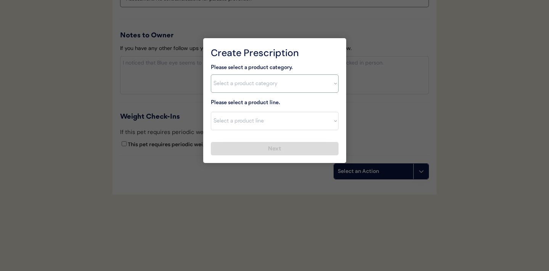
click at [333, 84] on select "Select a product category Allergies Antibiotics Anxiety Combo Parasite Preventi…" at bounding box center [275, 83] width 128 height 18
select select ""combo_parasite_prevention""
click at [267, 130] on div "Please select a product category. Select a product category Allergies Antibioti…" at bounding box center [275, 109] width 128 height 92
click at [269, 122] on select "Select a product line Advantage Multi for Dogs Credelio Quattro NexGard Plus Ne…" at bounding box center [275, 121] width 128 height 18
select select ""Simparica Trio""
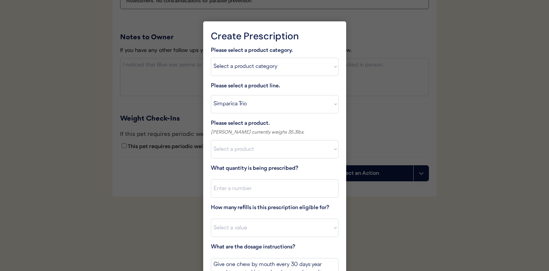
scroll to position [932, 0]
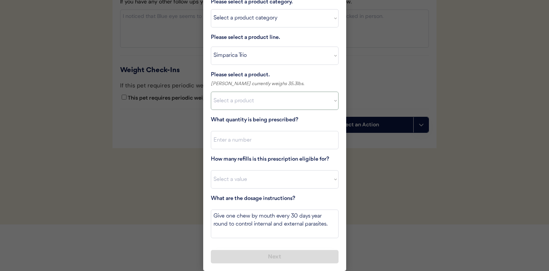
click at [327, 103] on select "Select a product Simparica Trio, 2.8 - 5.5lbs Simparica Trio, 5.6 - 11lbs Simpa…" at bounding box center [275, 101] width 128 height 18
select select ""1348695171700984260__LOOKUP__1704773707524x107284382987270270""
click at [254, 140] on input "input" at bounding box center [275, 140] width 128 height 18
type input "1"
click at [244, 181] on select "Select a value 0 1 2 3 4 5 6 7 8 9 10 11" at bounding box center [275, 179] width 128 height 18
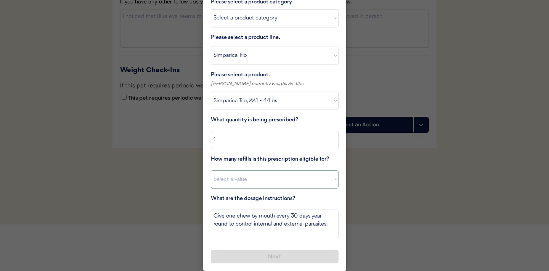
select select "11"
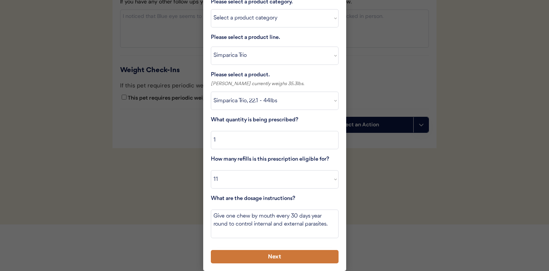
click at [248, 255] on button "Next" at bounding box center [275, 256] width 128 height 13
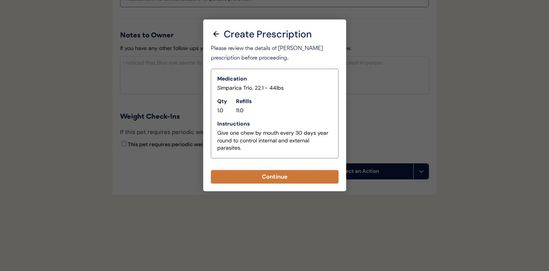
click at [276, 179] on button "Continue" at bounding box center [275, 176] width 128 height 13
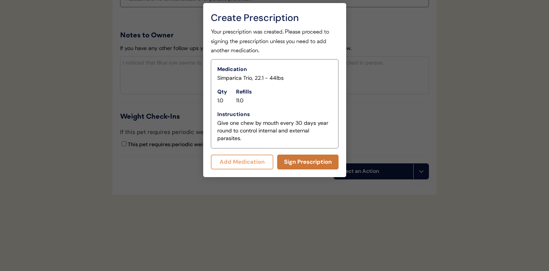
click at [300, 160] on button "Sign Prescription" at bounding box center [307, 162] width 61 height 15
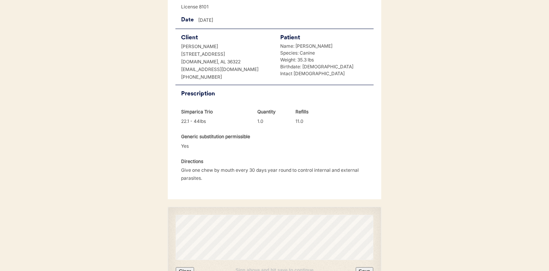
scroll to position [196, 0]
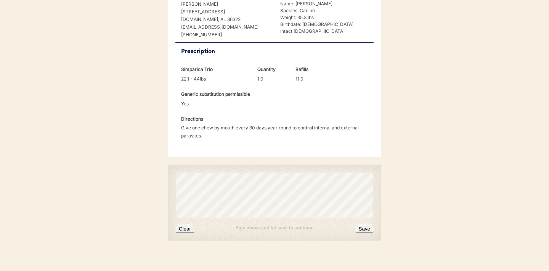
click at [181, 225] on button "Clear" at bounding box center [185, 229] width 18 height 8
click at [187, 225] on button "Clear" at bounding box center [185, 229] width 18 height 8
click at [365, 225] on button "Save" at bounding box center [365, 229] width 18 height 8
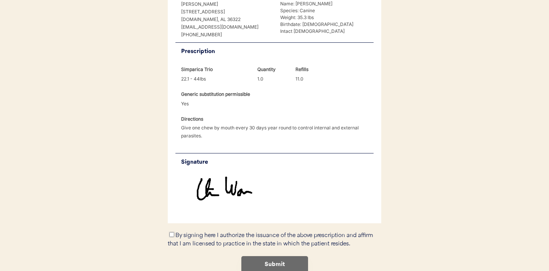
click at [171, 232] on input "By signing here I authorize the issuance of the above prescription and affirm t…" at bounding box center [171, 234] width 5 height 5
checkbox input "true"
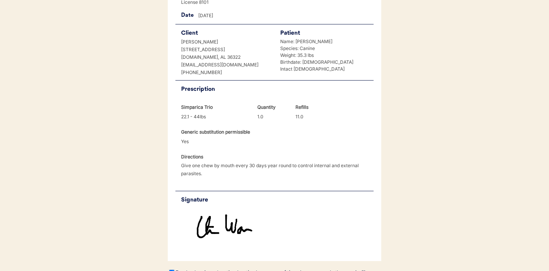
scroll to position [229, 0]
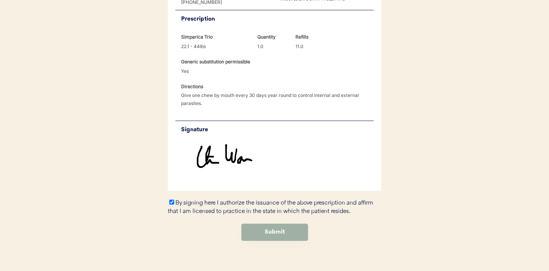
click at [278, 224] on button "Submit" at bounding box center [275, 232] width 67 height 17
